Goal: Information Seeking & Learning: Learn about a topic

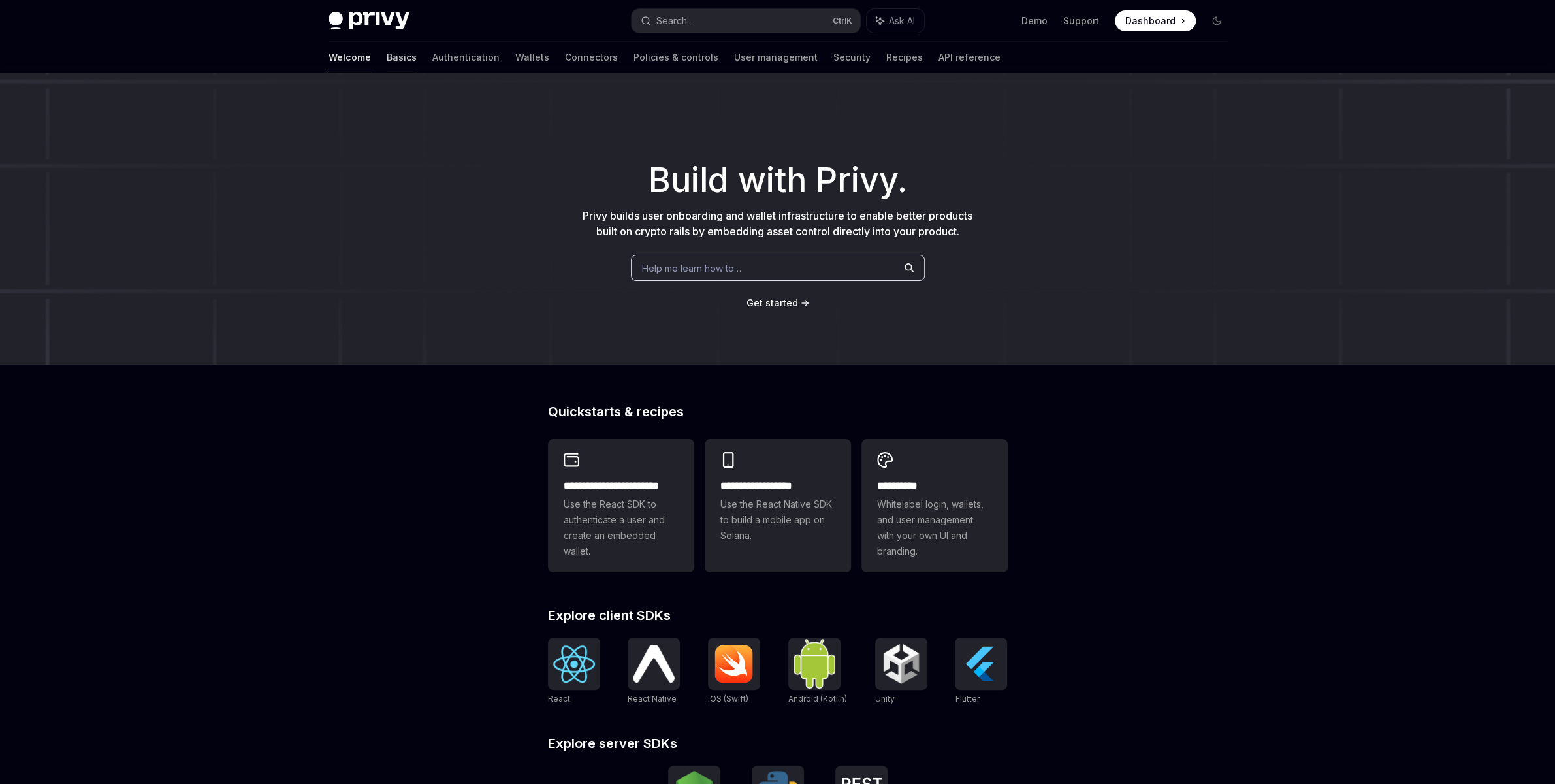
click at [387, 58] on link "Basics" at bounding box center [402, 58] width 30 height 32
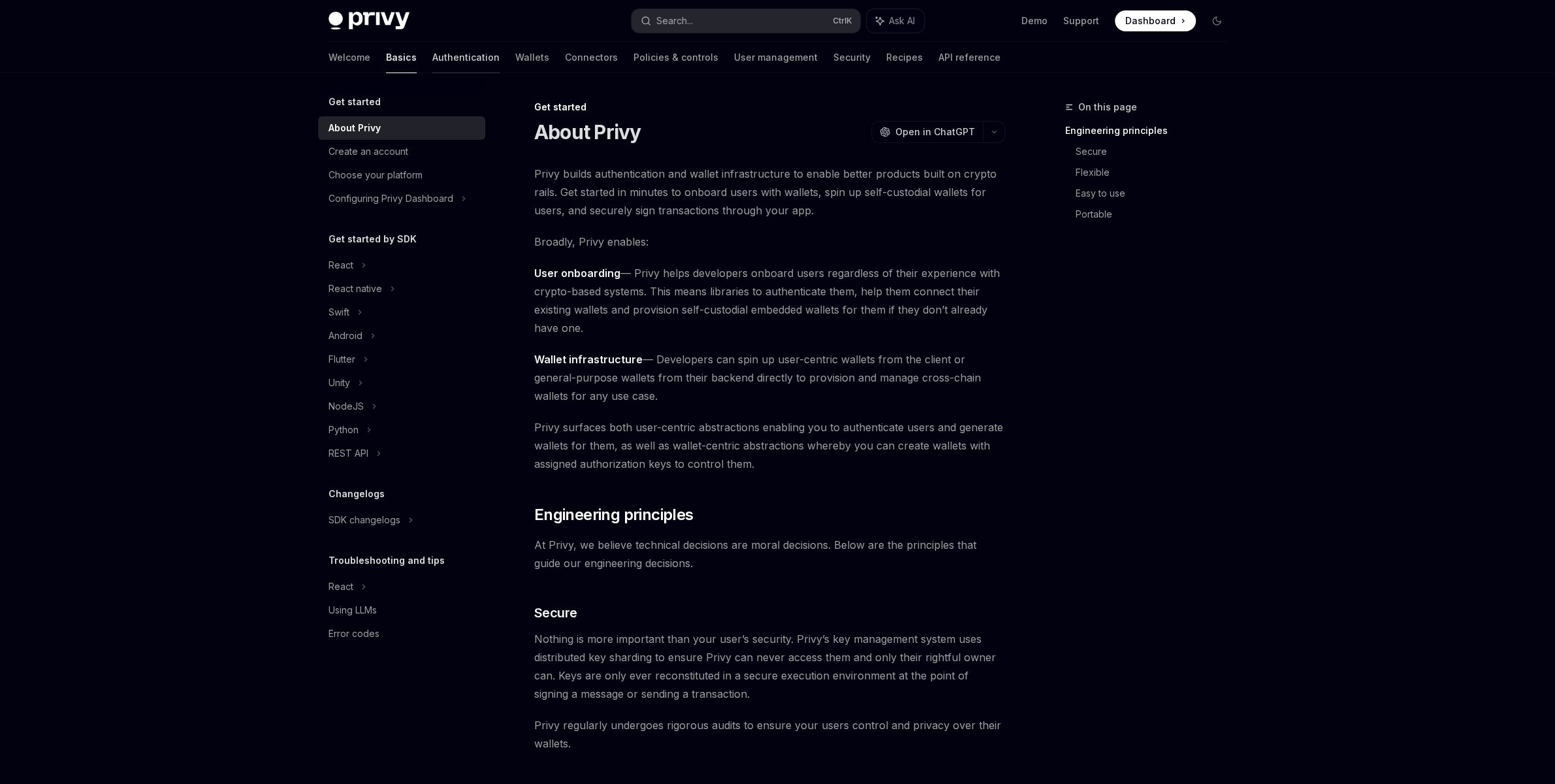
click at [433, 48] on link "Authentication" at bounding box center [466, 58] width 67 height 32
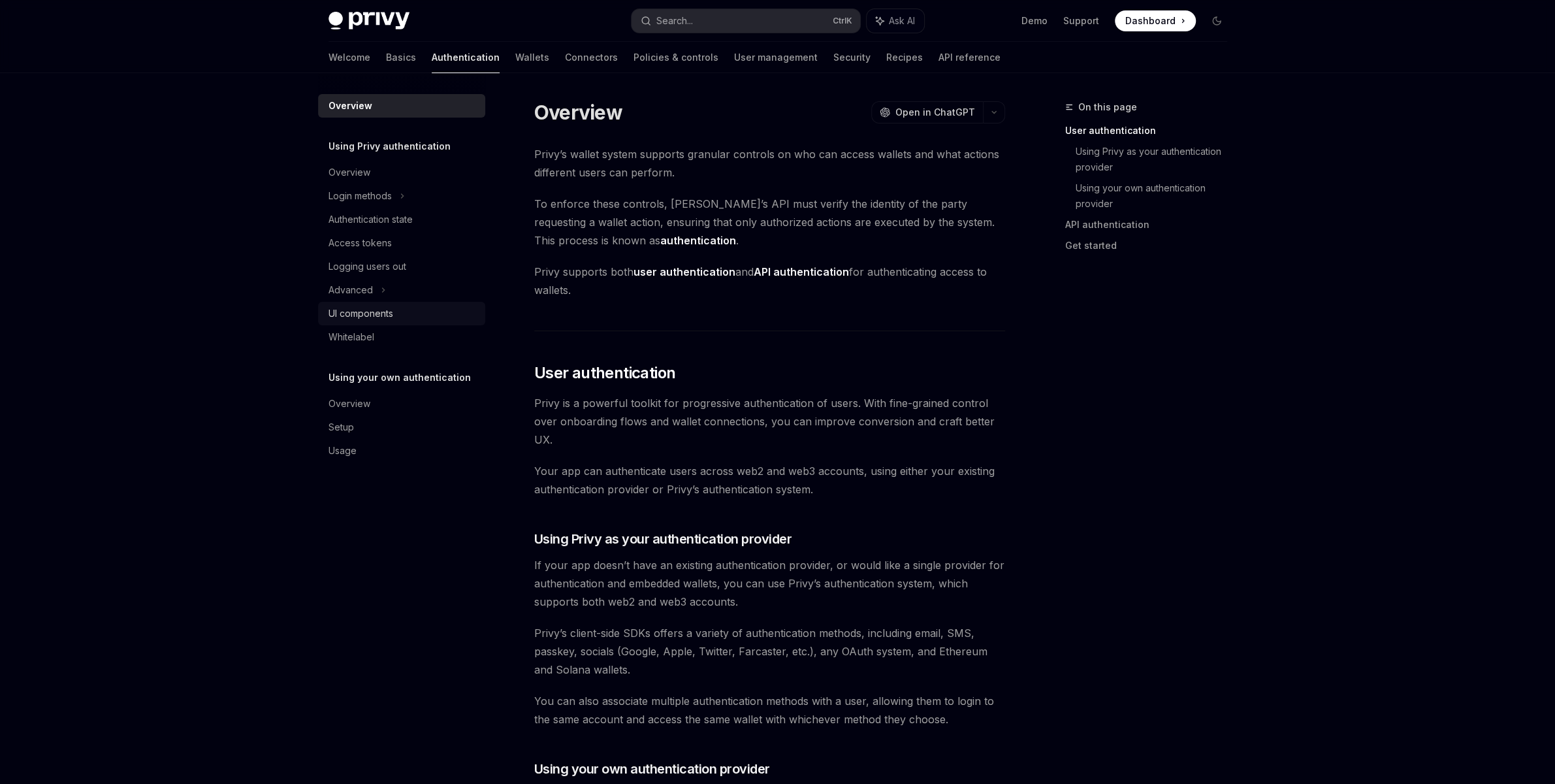
click at [359, 307] on div "UI components" at bounding box center [361, 314] width 65 height 16
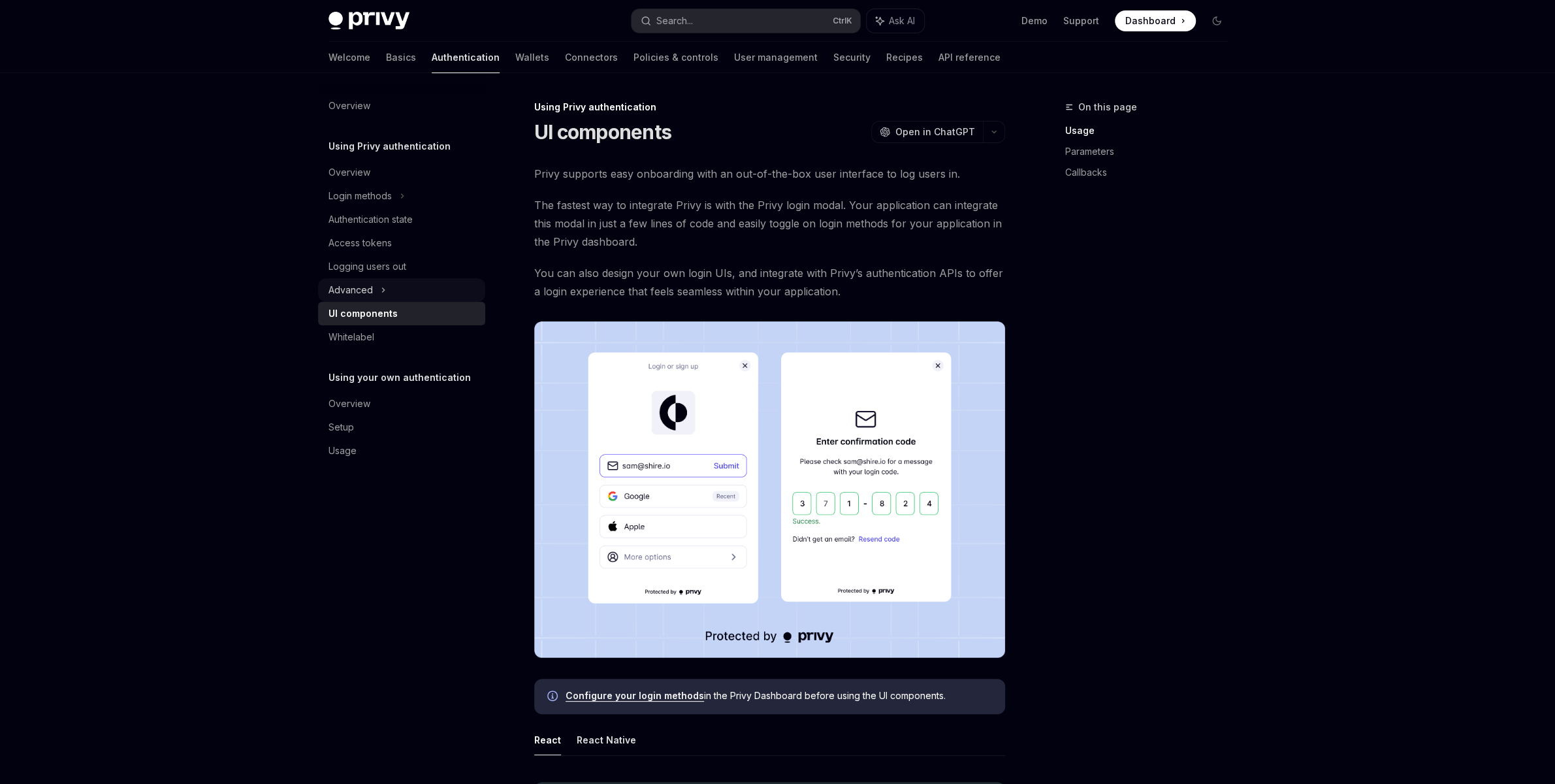
click at [370, 279] on div "Advanced" at bounding box center [402, 290] width 167 height 24
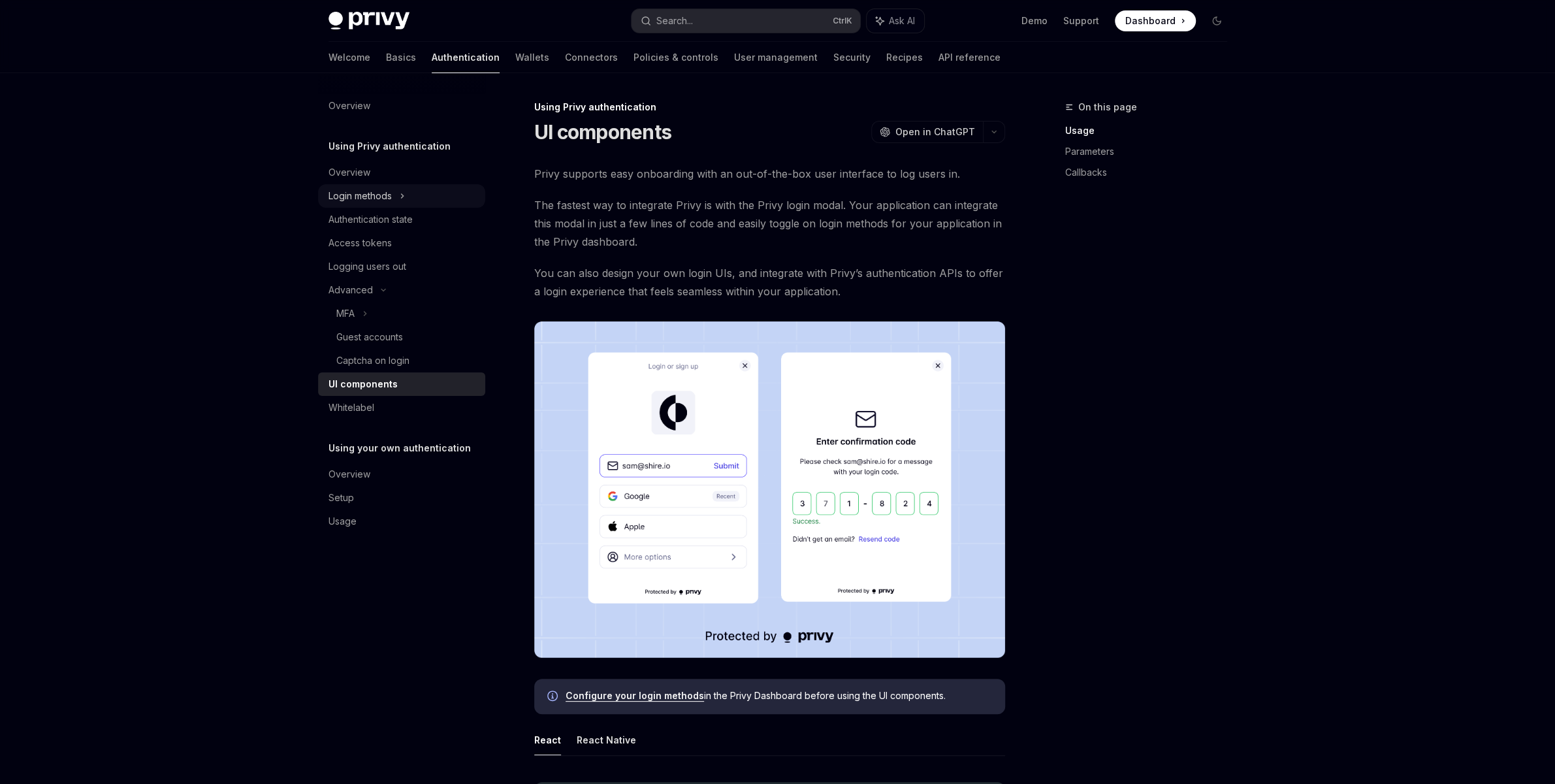
click at [377, 198] on div "Login methods" at bounding box center [360, 196] width 63 height 16
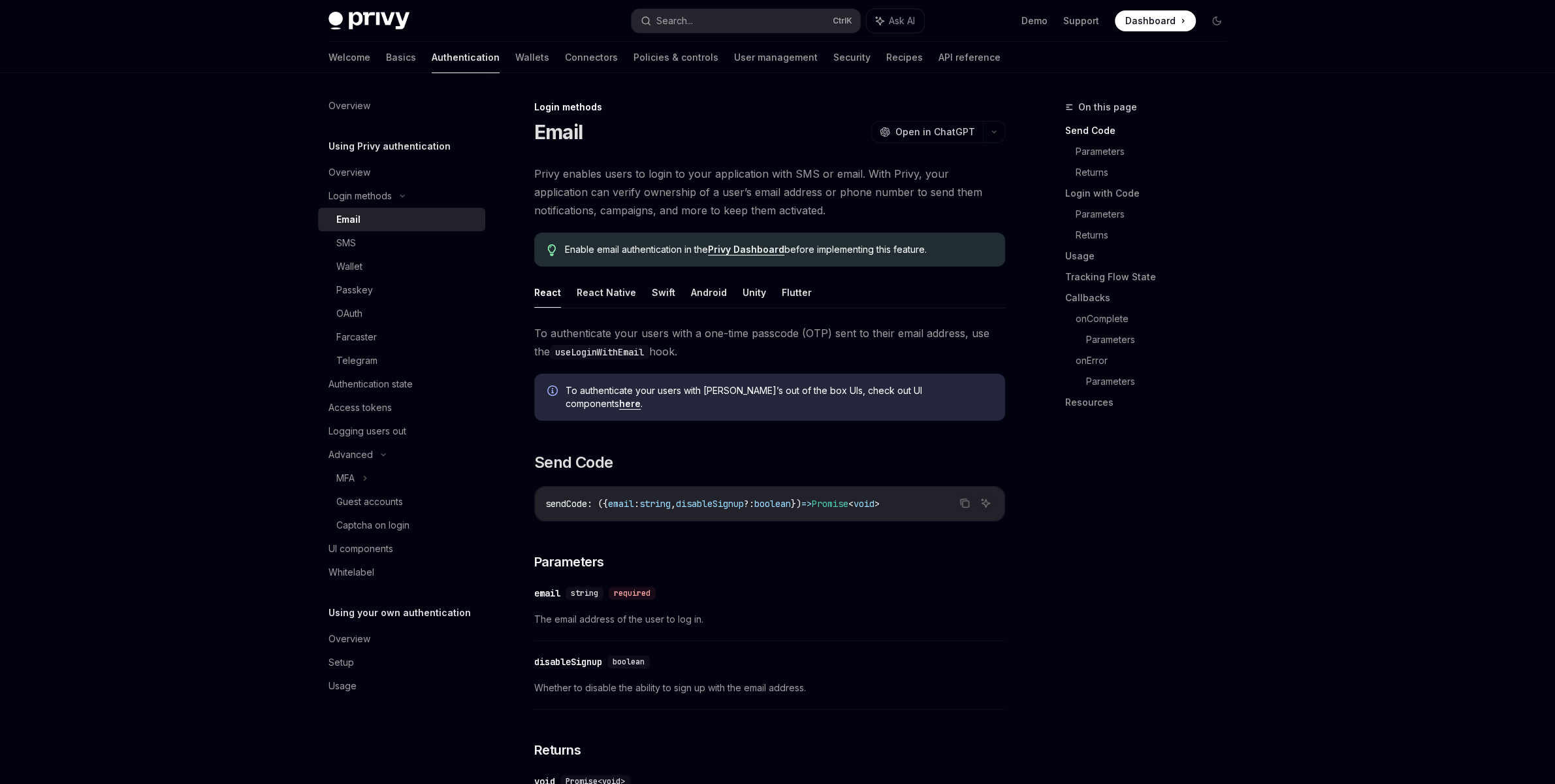
click at [369, 221] on div "Email" at bounding box center [407, 220] width 141 height 16
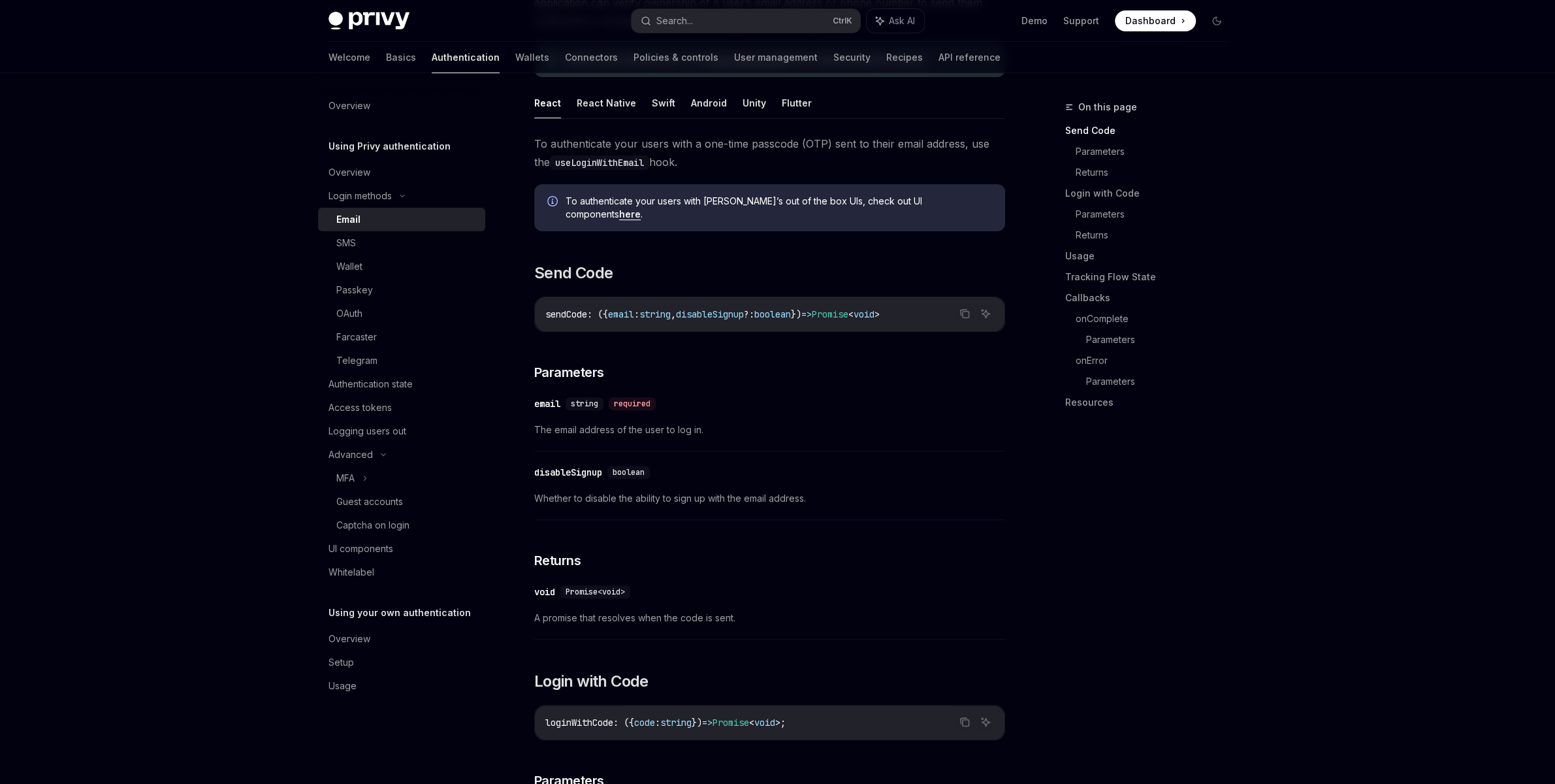
scroll to position [457, 0]
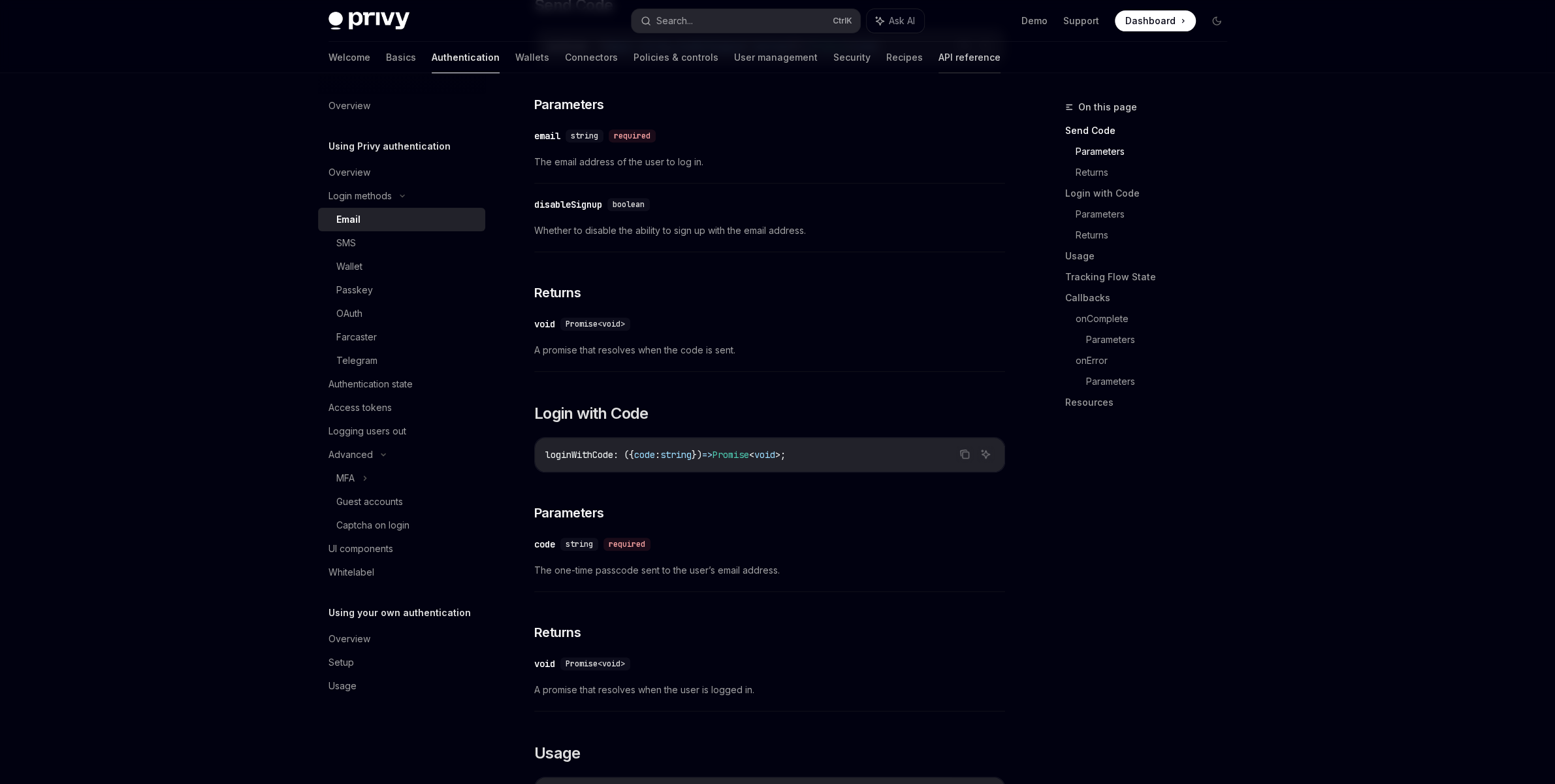
click at [939, 59] on link "API reference" at bounding box center [969, 58] width 62 height 32
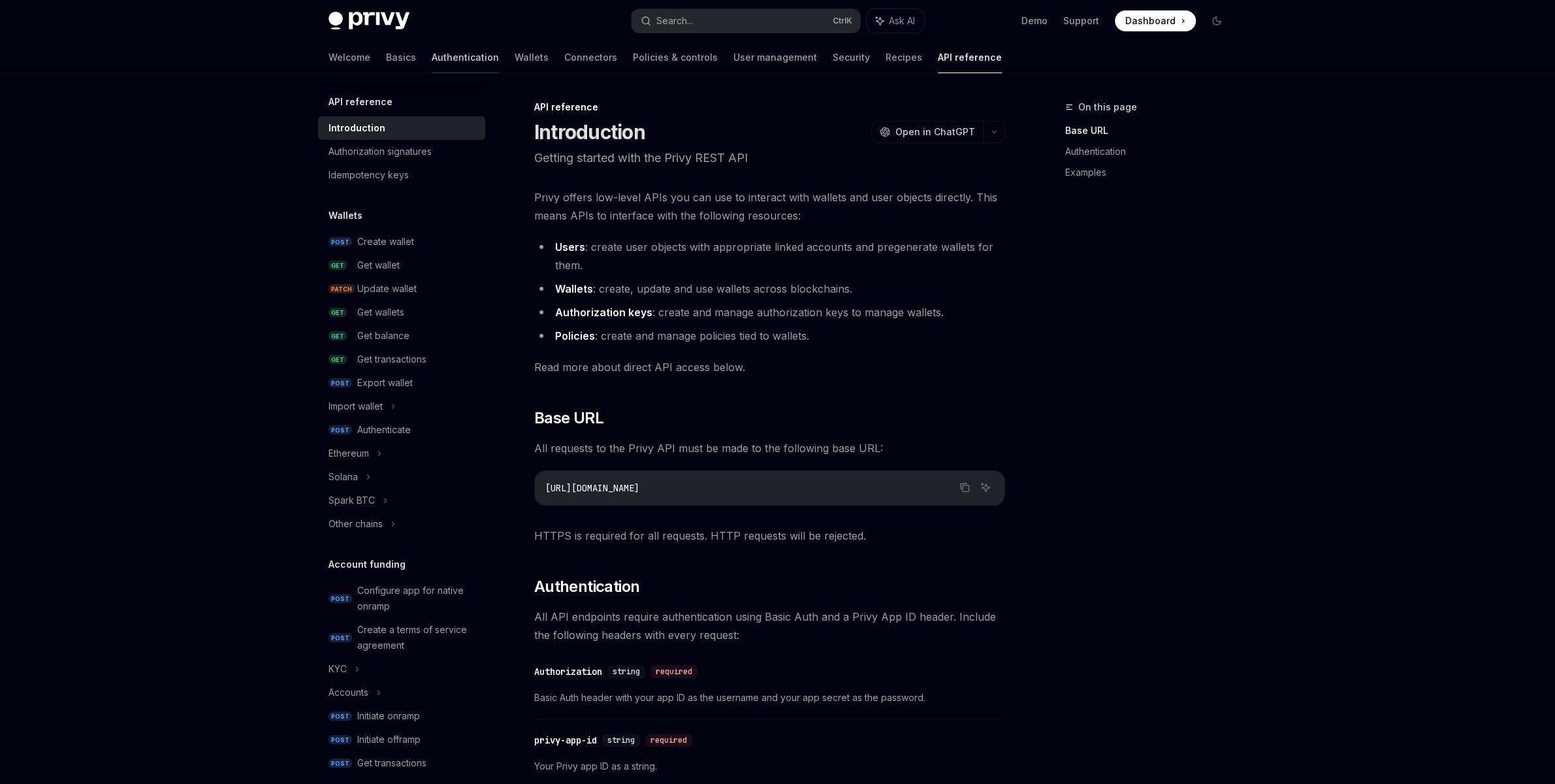
click at [432, 58] on link "Authentication" at bounding box center [465, 58] width 67 height 32
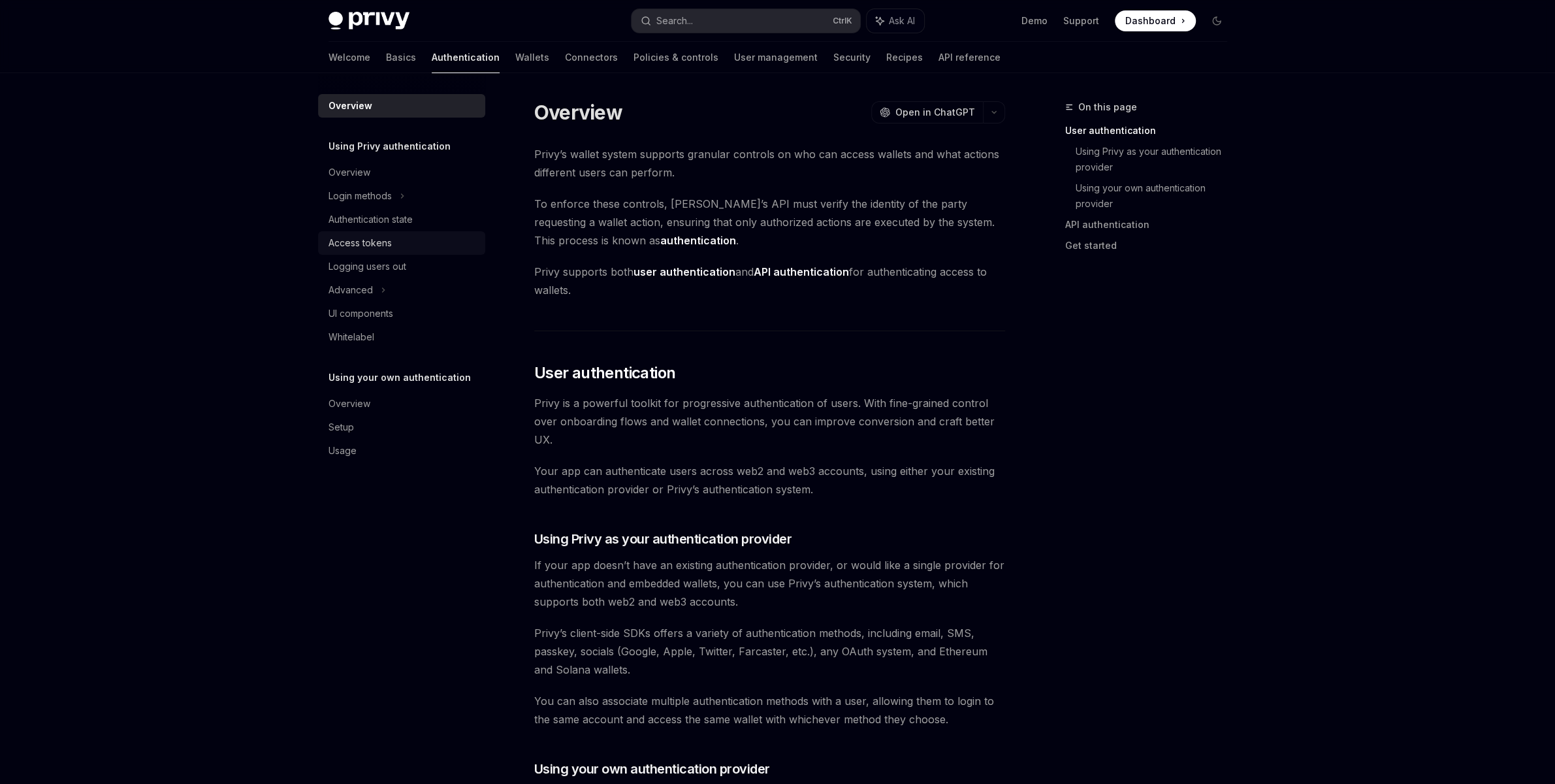
click at [383, 240] on div "Access tokens" at bounding box center [360, 243] width 63 height 16
type textarea "*"
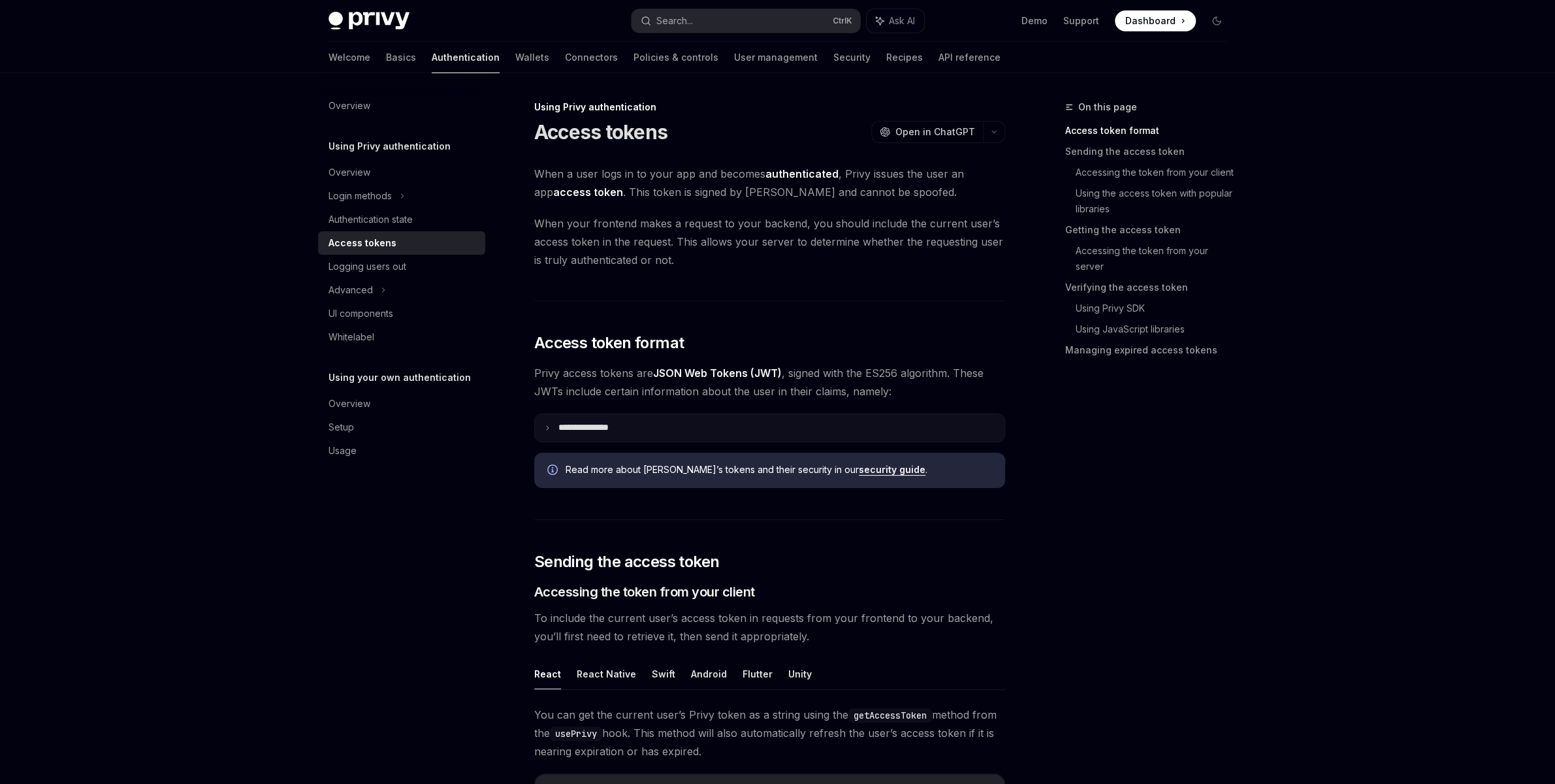
click at [552, 424] on summary "**********" at bounding box center [770, 427] width 470 height 28
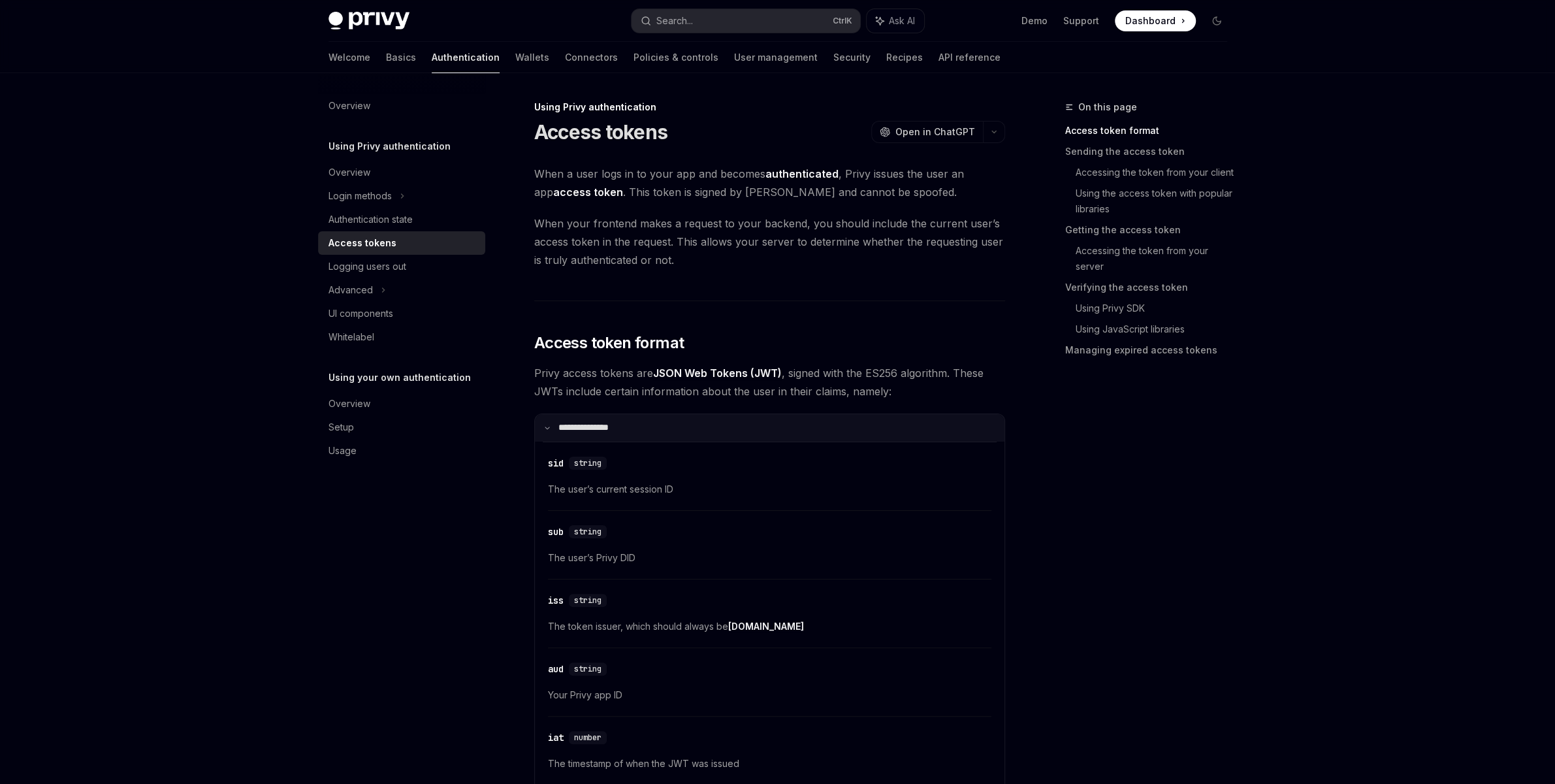
click at [552, 424] on summary "**********" at bounding box center [770, 427] width 470 height 28
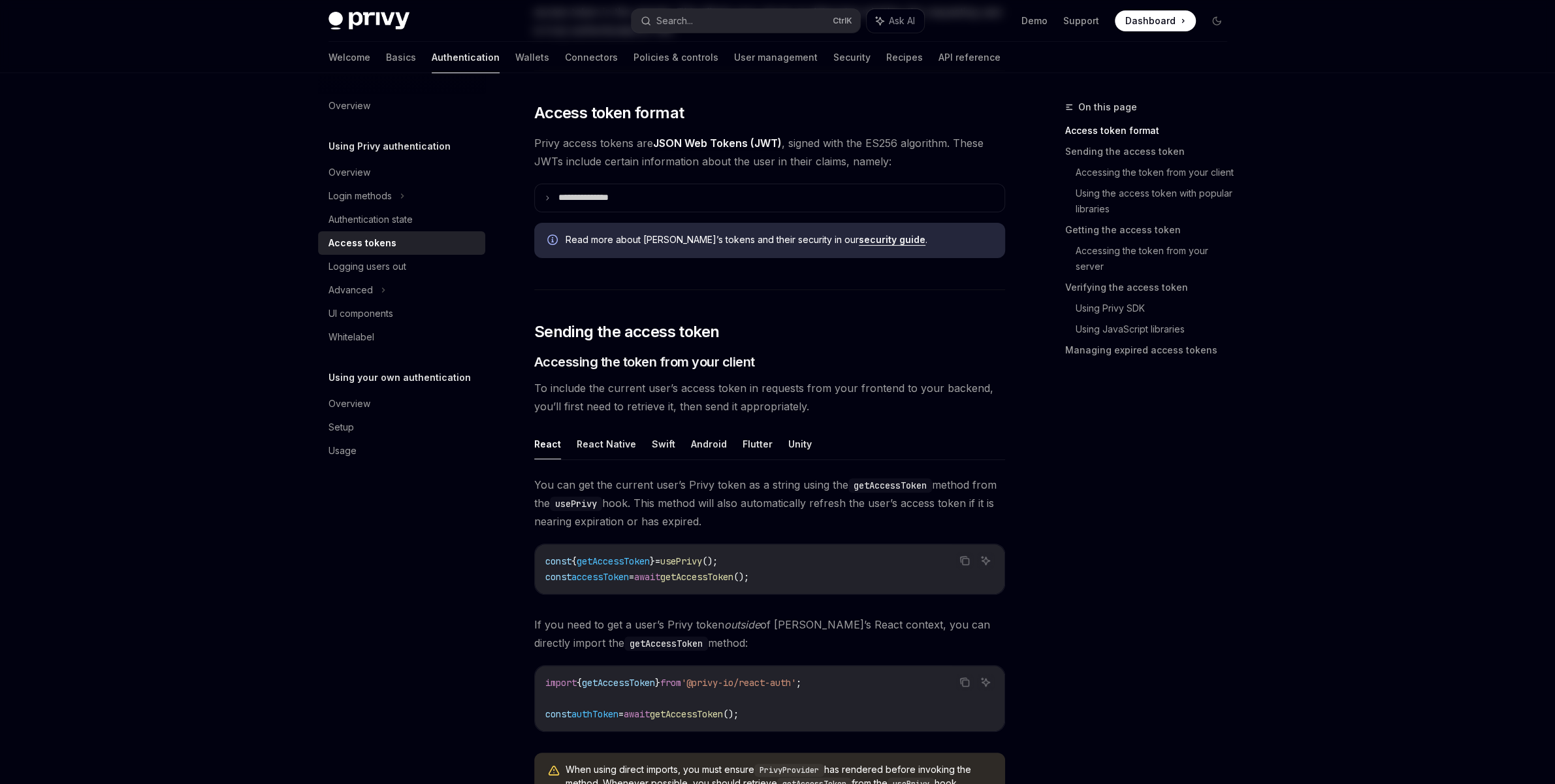
scroll to position [392, 0]
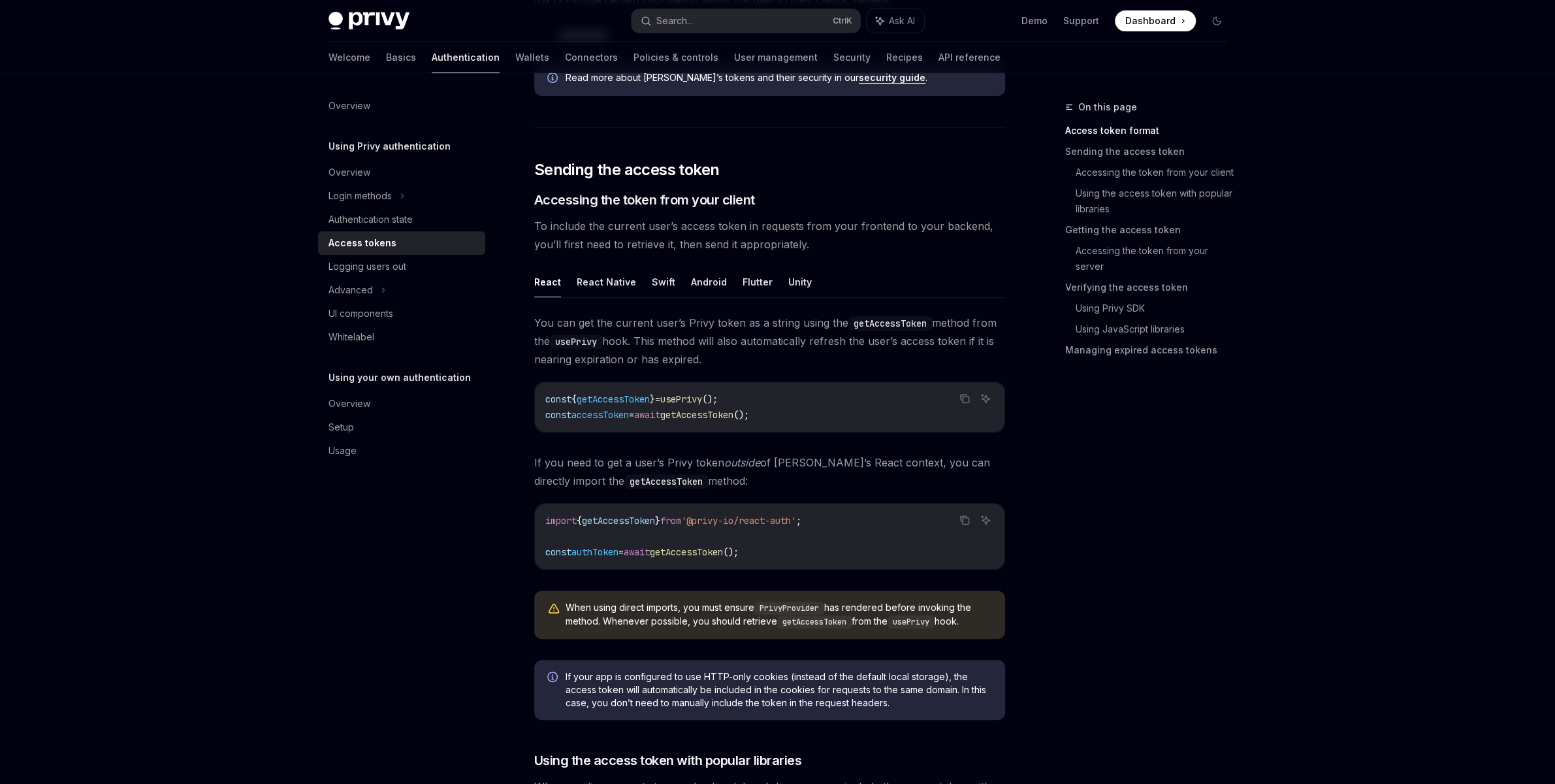
click at [734, 411] on span "getAccessToken" at bounding box center [697, 414] width 73 height 12
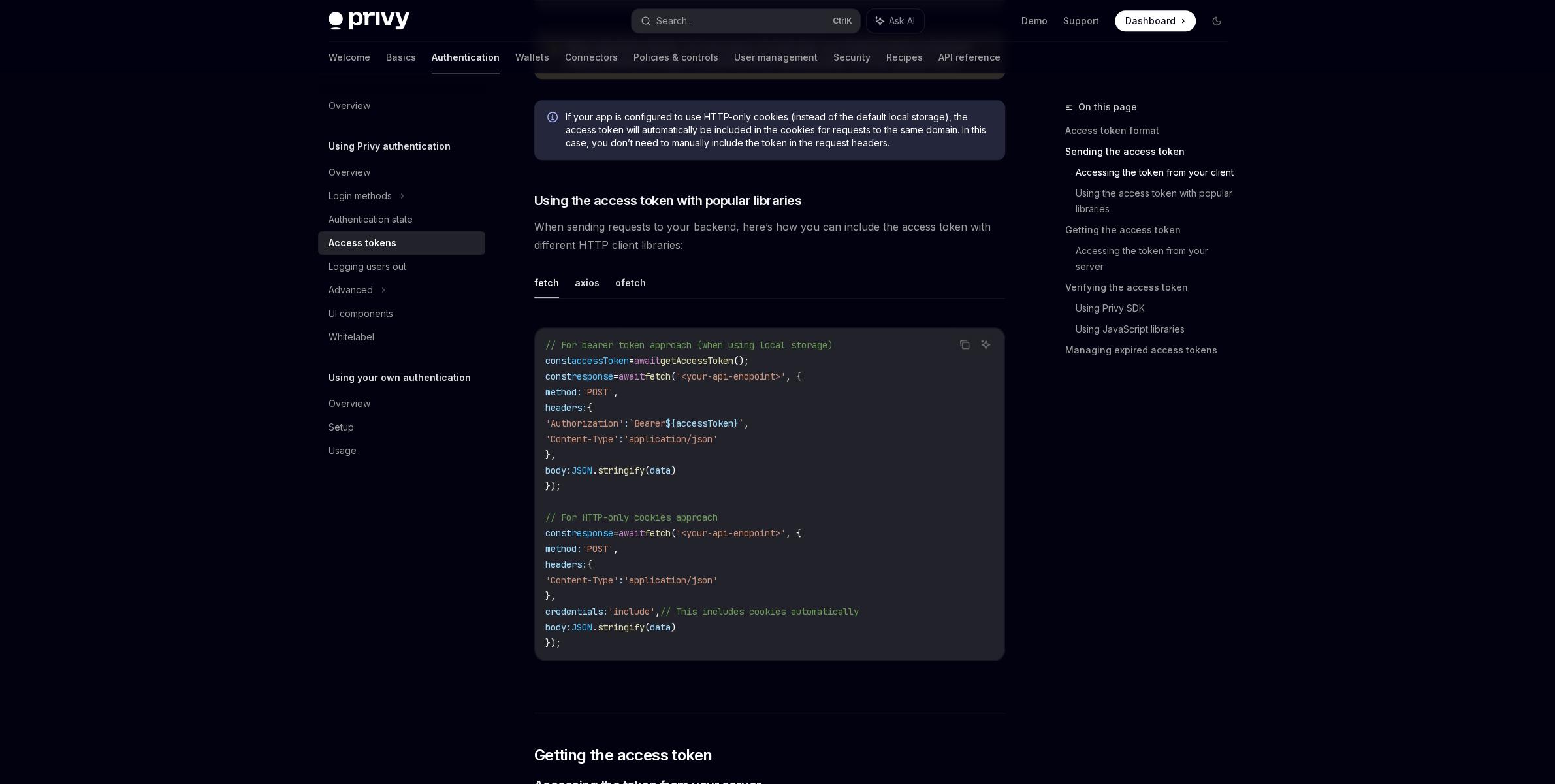
scroll to position [979, 0]
